Goal: Task Accomplishment & Management: Complete application form

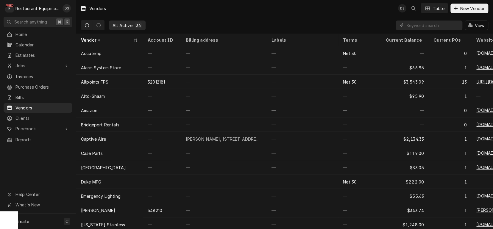
click at [467, 9] on span "New Vendor" at bounding box center [472, 8] width 27 height 6
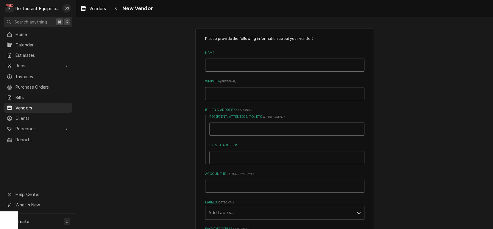
type input "B"
type textarea "x"
type input "Ba"
type textarea "x"
type input "Bak"
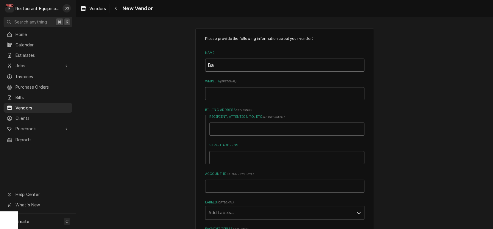
type textarea "x"
type input "Baki"
type textarea "x"
type input "Bakin"
type textarea "x"
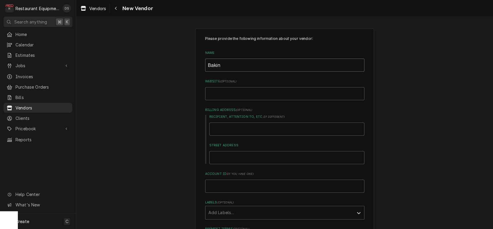
type input "Baking"
type textarea "x"
type input "Bakingo"
type textarea "x"
type input "Bakingol"
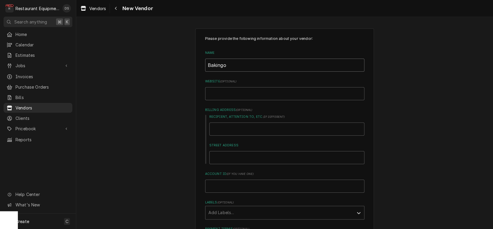
type textarea "x"
type input "Bakingolo"
type textarea "x"
type input "Bakingolog"
type textarea "x"
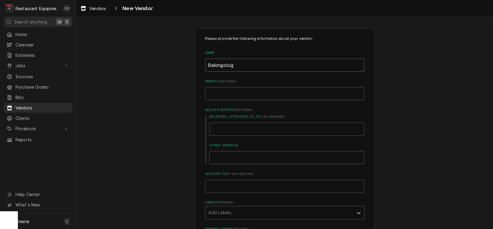
type input "Bakingology"
type textarea "x"
type input "Bakingology"
type textarea "x"
type input "Bakingology I"
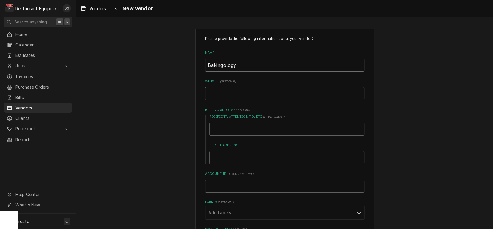
type textarea "x"
type input "Bakingology IN"
type textarea "x"
type input "Bakingology I"
type textarea "x"
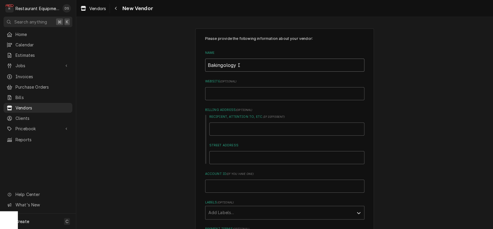
type input "Bakingology In"
type textarea "x"
type input "Bakingology Inc"
type textarea "x"
type input "Bakingology Inc"
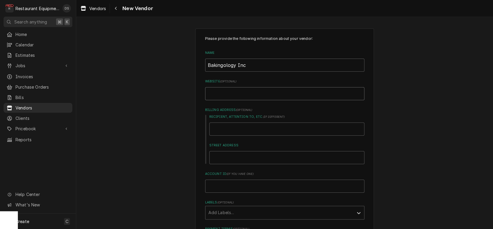
click at [234, 96] on input "Website ( optional )" at bounding box center [284, 93] width 159 height 13
type input "b"
type textarea "x"
type input "ba"
type textarea "x"
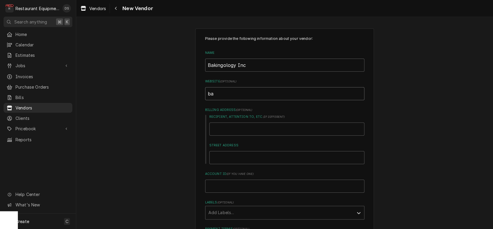
type input "bak"
type textarea "x"
type input "baki"
type textarea "x"
type input "bakin"
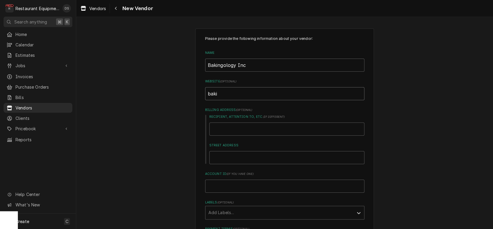
type textarea "x"
type input "baking"
type textarea "x"
type input "bakingo"
type textarea "x"
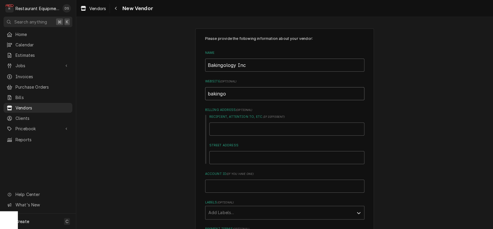
type input "bakingol"
type textarea "x"
type input "bakingolo"
type textarea "x"
type input "bakingolog"
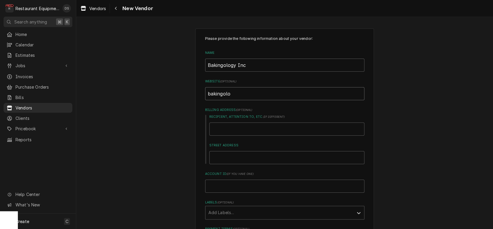
type textarea "x"
type input "bakingology"
type textarea "x"
type input "bakingologyi"
type textarea "x"
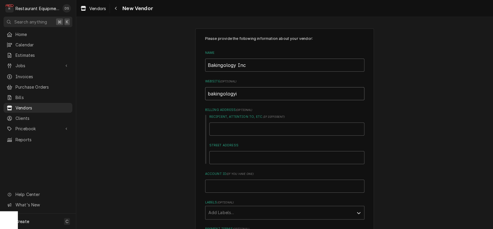
type input "bakingologyin"
type textarea "x"
type input "bakingologyin."
type textarea "x"
type input "bakingologyin.c"
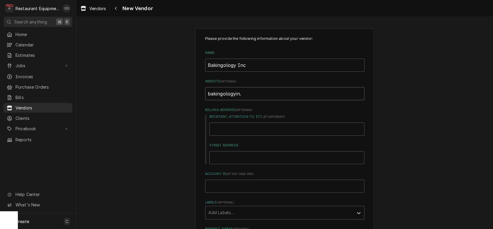
type textarea "x"
type input "[DOMAIN_NAME]"
type textarea "x"
type input "[DOMAIN_NAME]"
type textarea "x"
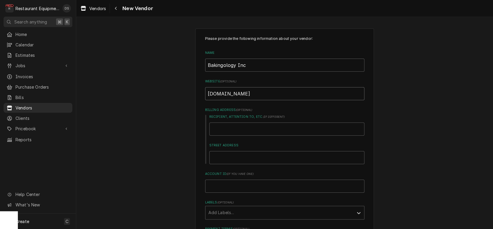
type input "[DOMAIN_NAME]"
type input "R"
type textarea "x"
type input "Ri"
type textarea "x"
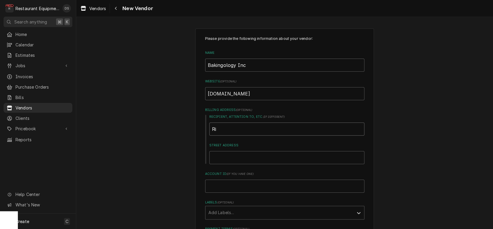
type input "Rit"
type textarea "x"
type input "[PERSON_NAME]"
type textarea "x"
type input "[PERSON_NAME]"
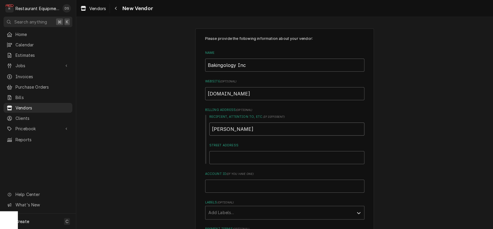
type textarea "x"
type input "[PERSON_NAME]"
type textarea "x"
type input "[PERSON_NAME]"
type textarea "x"
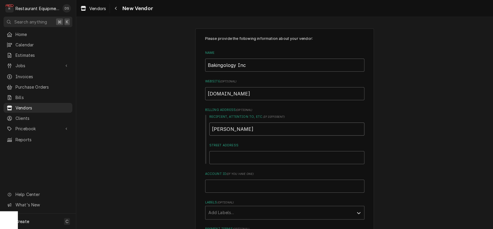
type input "[PERSON_NAME]"
type textarea "x"
type input "[PERSON_NAME]"
type textarea "x"
type input "[PERSON_NAME]"
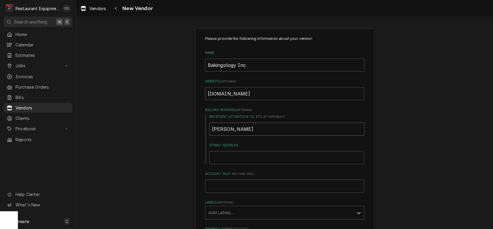
type textarea "x"
type input "[PERSON_NAME]"
type textarea "x"
type input "[PERSON_NAME]"
type textarea "x"
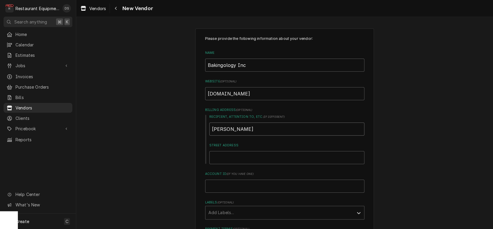
type input "[PERSON_NAME]"
type textarea "x"
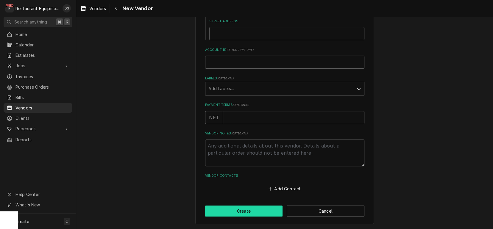
scroll to position [124, 0]
type input "[PERSON_NAME]"
click at [248, 214] on button "Create" at bounding box center [244, 211] width 78 height 11
type textarea "x"
